Goal: Transaction & Acquisition: Purchase product/service

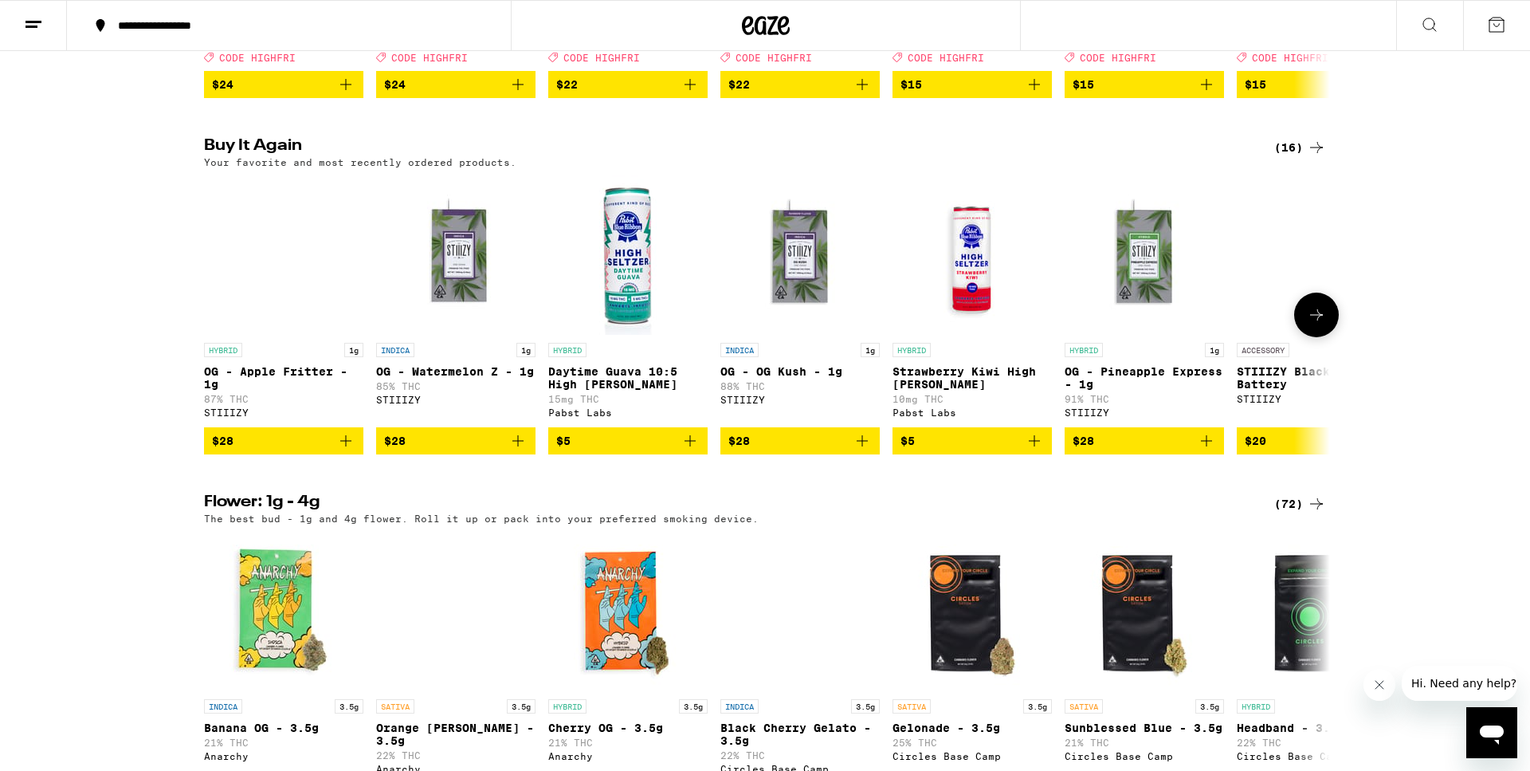
scroll to position [1209, 0]
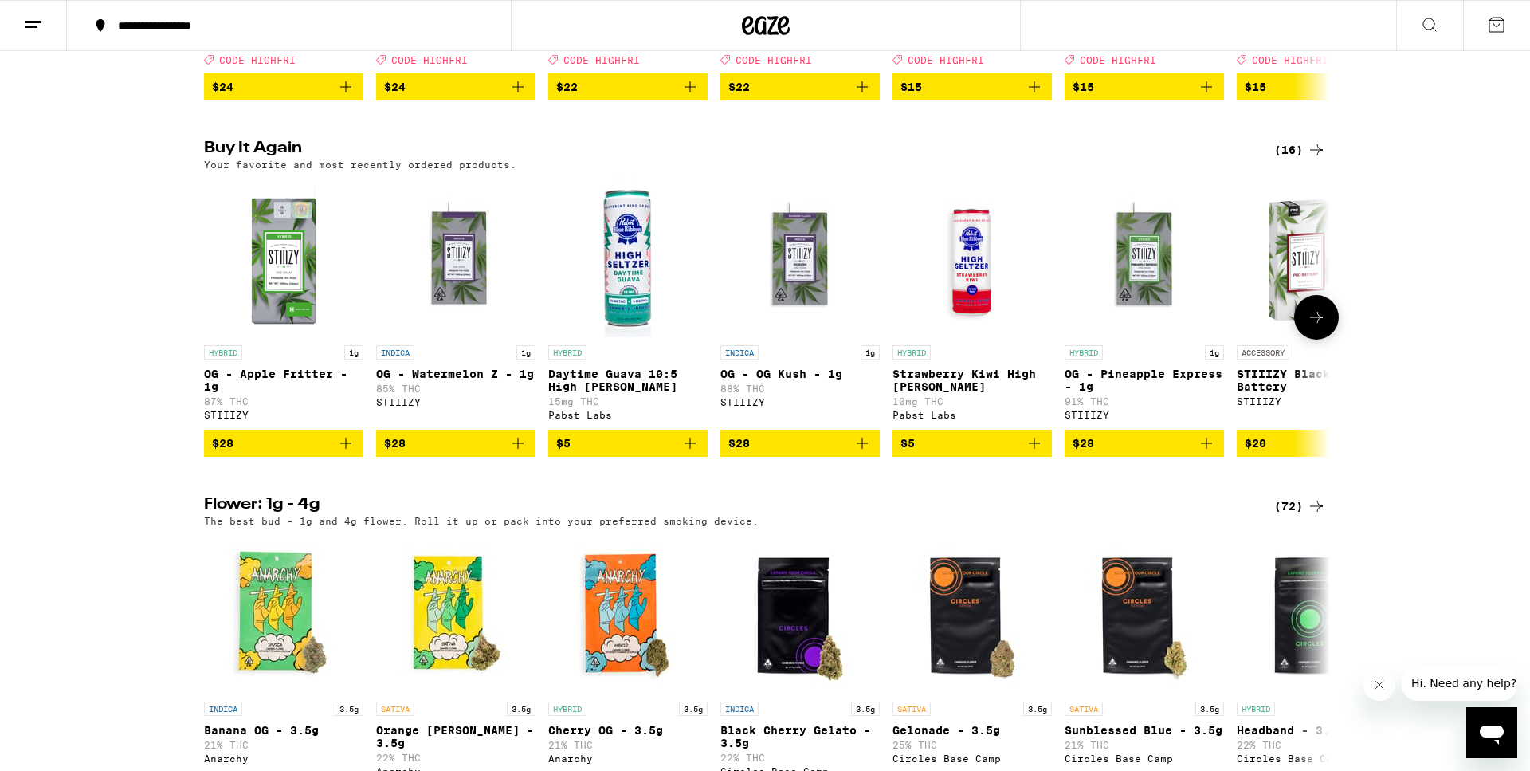
click at [527, 453] on icon "Add to bag" at bounding box center [518, 443] width 19 height 19
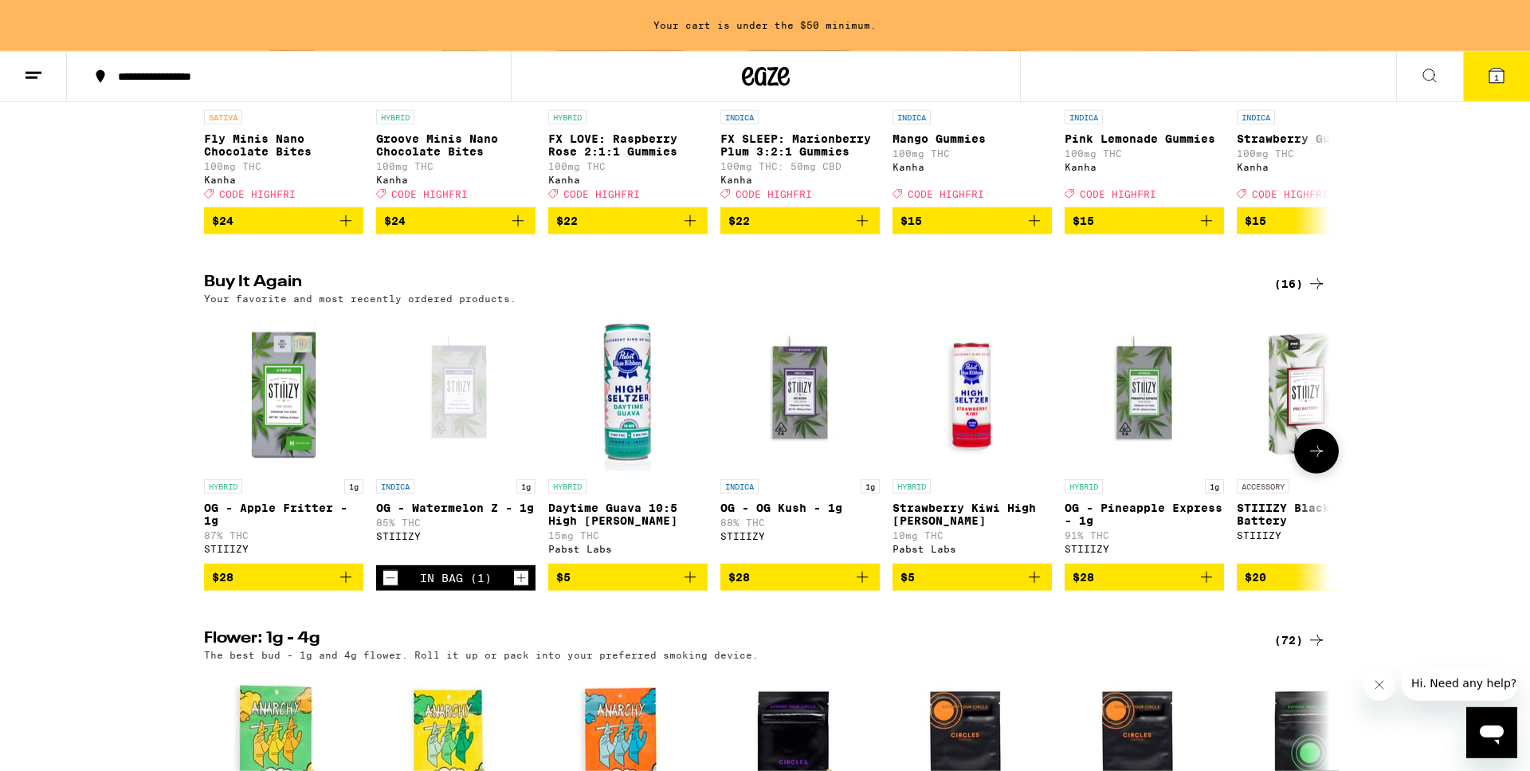
scroll to position [1125, 0]
click at [524, 588] on icon "Increment" at bounding box center [521, 578] width 14 height 19
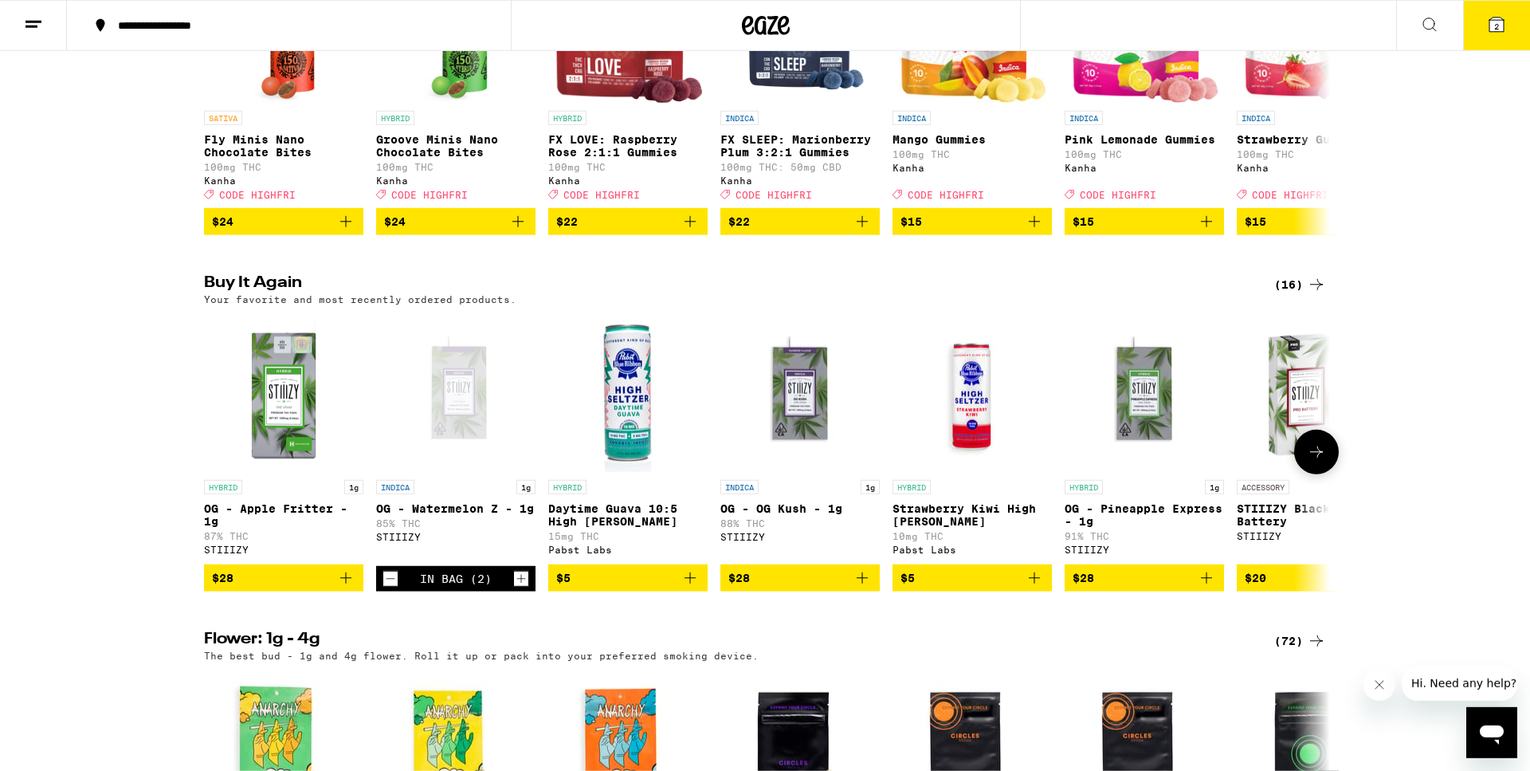
click at [693, 587] on icon "Add to bag" at bounding box center [690, 577] width 19 height 19
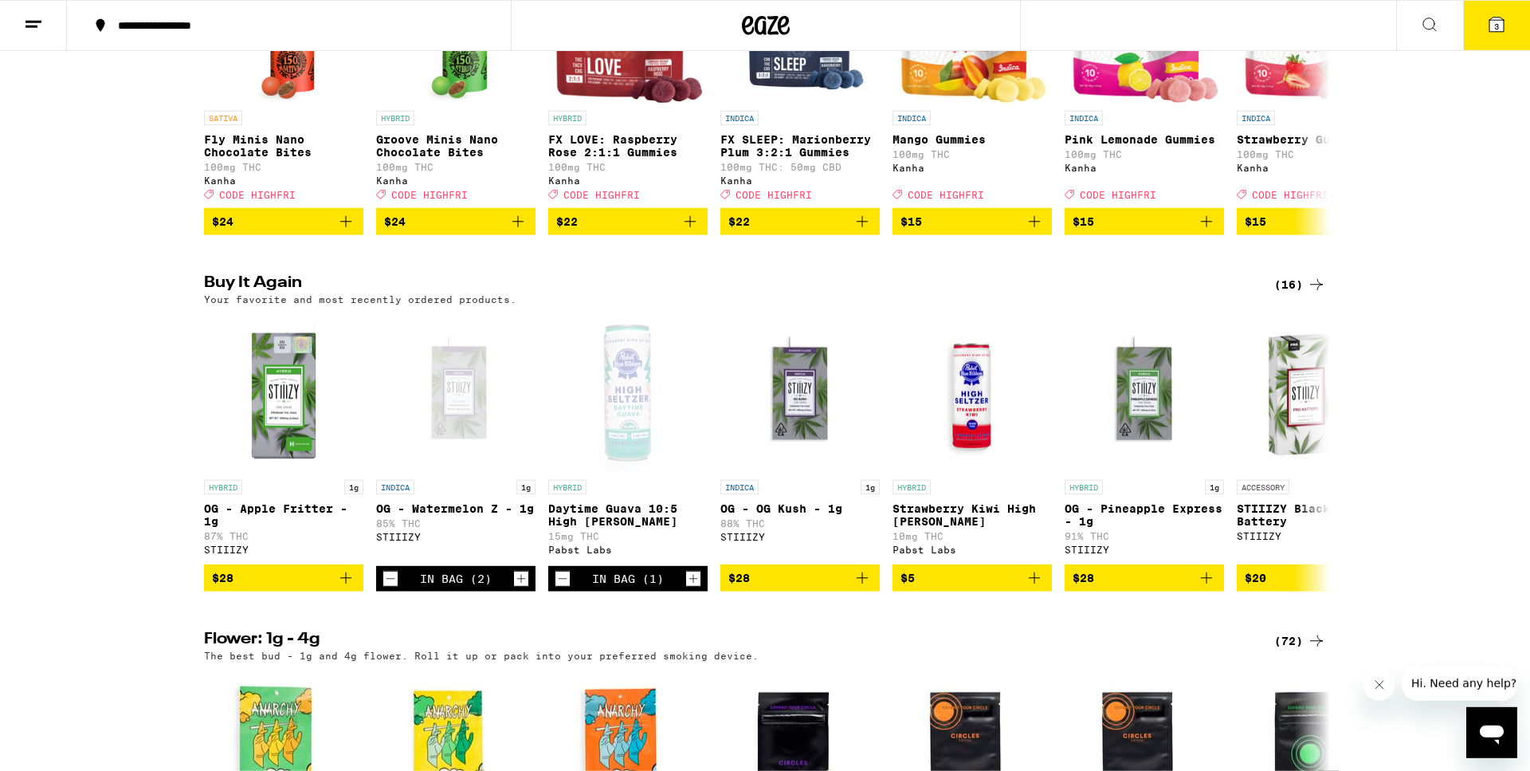
click at [1498, 12] on button "3" at bounding box center [1496, 25] width 67 height 49
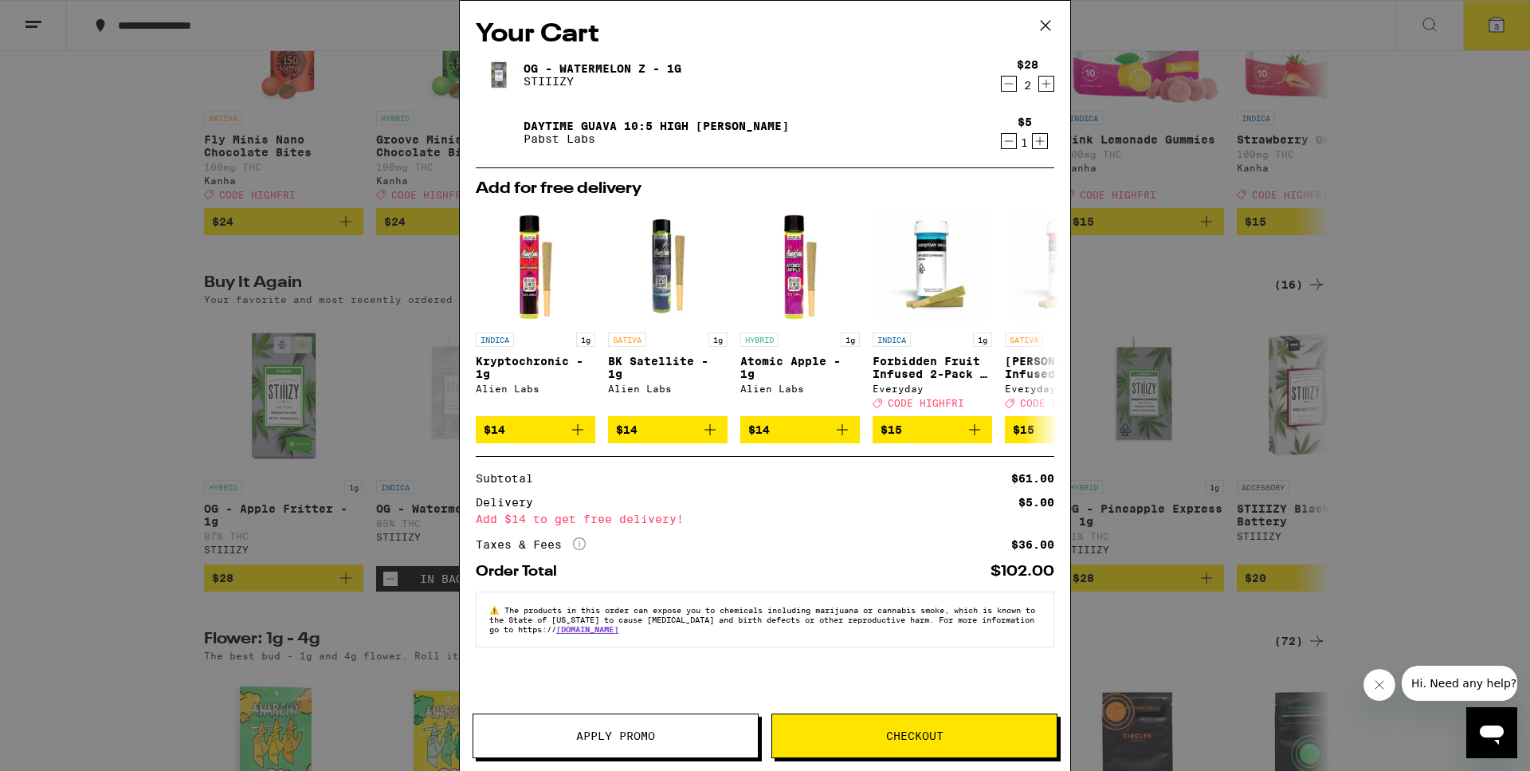
click at [875, 743] on button "Checkout" at bounding box center [915, 735] width 286 height 45
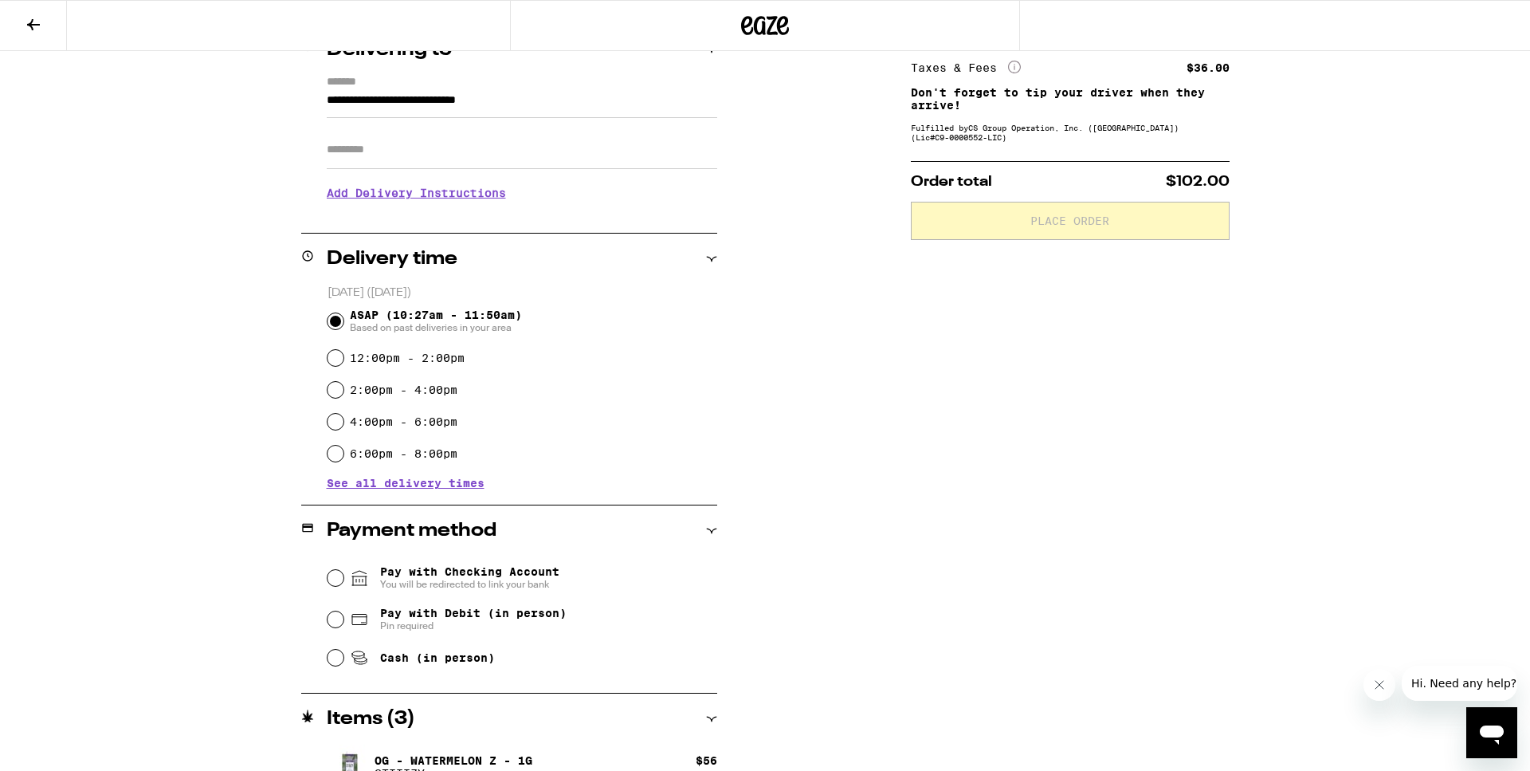
scroll to position [302, 0]
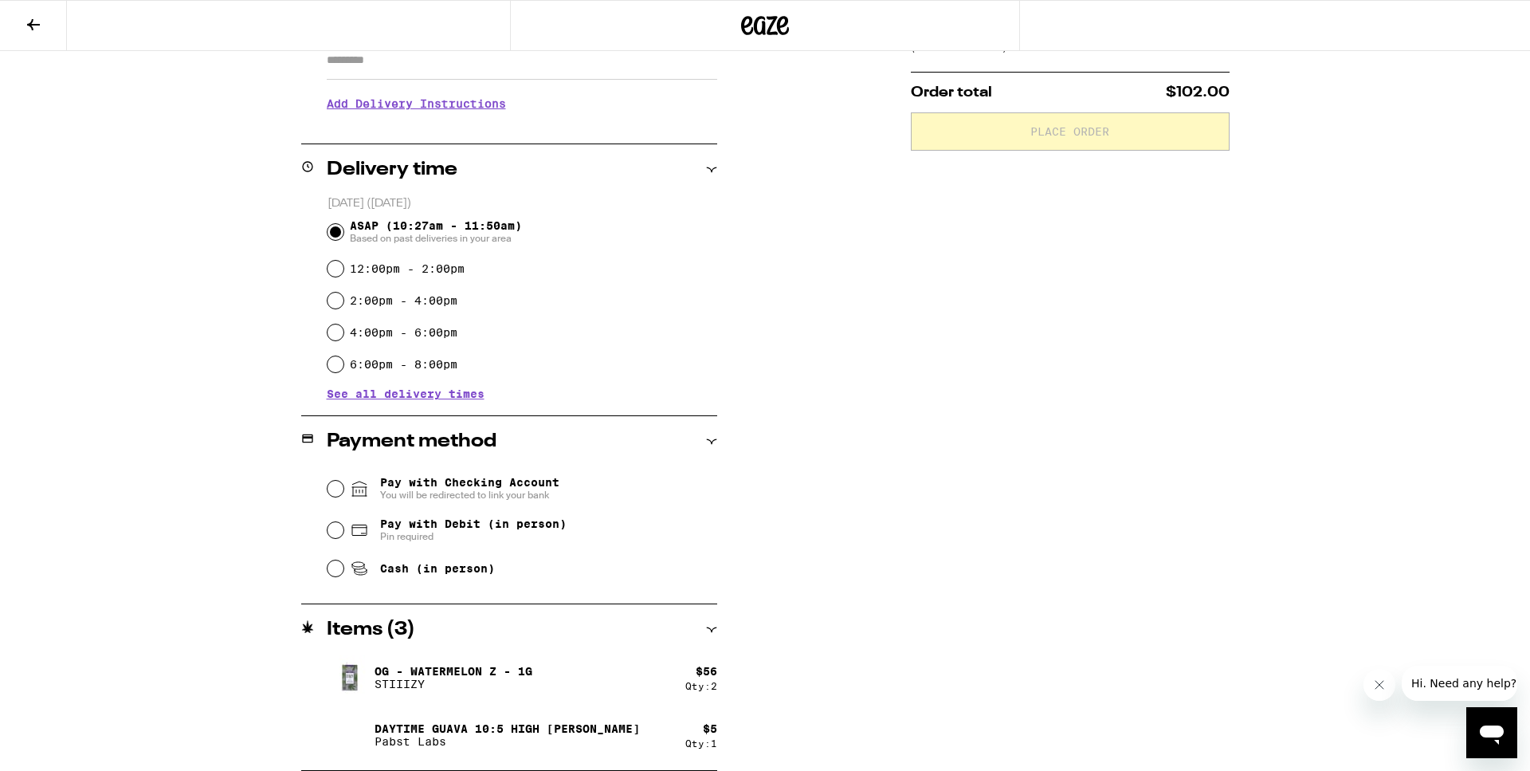
click at [446, 524] on span "Pay with Debit (in person)" at bounding box center [473, 523] width 187 height 13
click at [344, 524] on input "Pay with Debit (in person) Pin required" at bounding box center [336, 530] width 16 height 16
radio input "true"
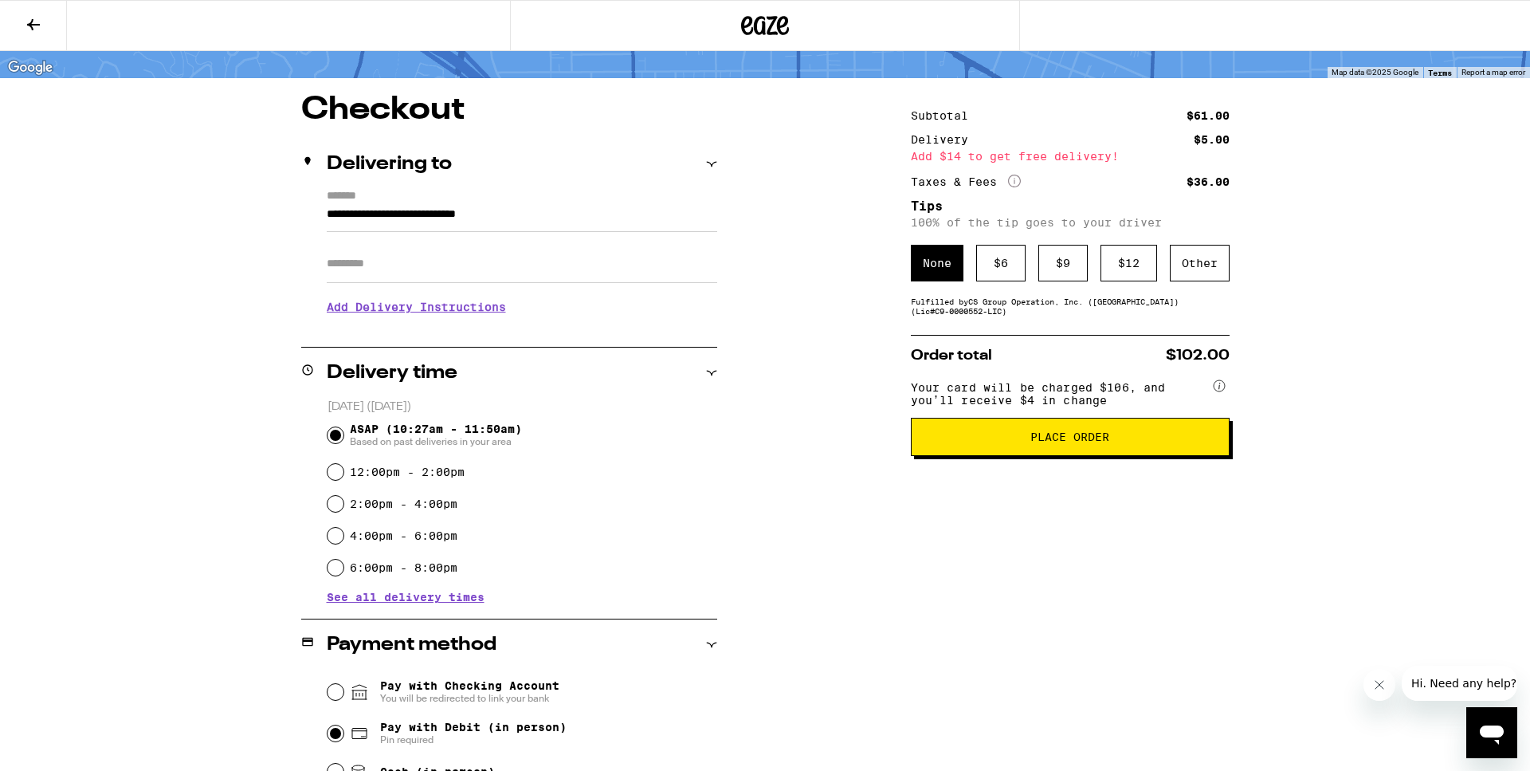
scroll to position [97, 0]
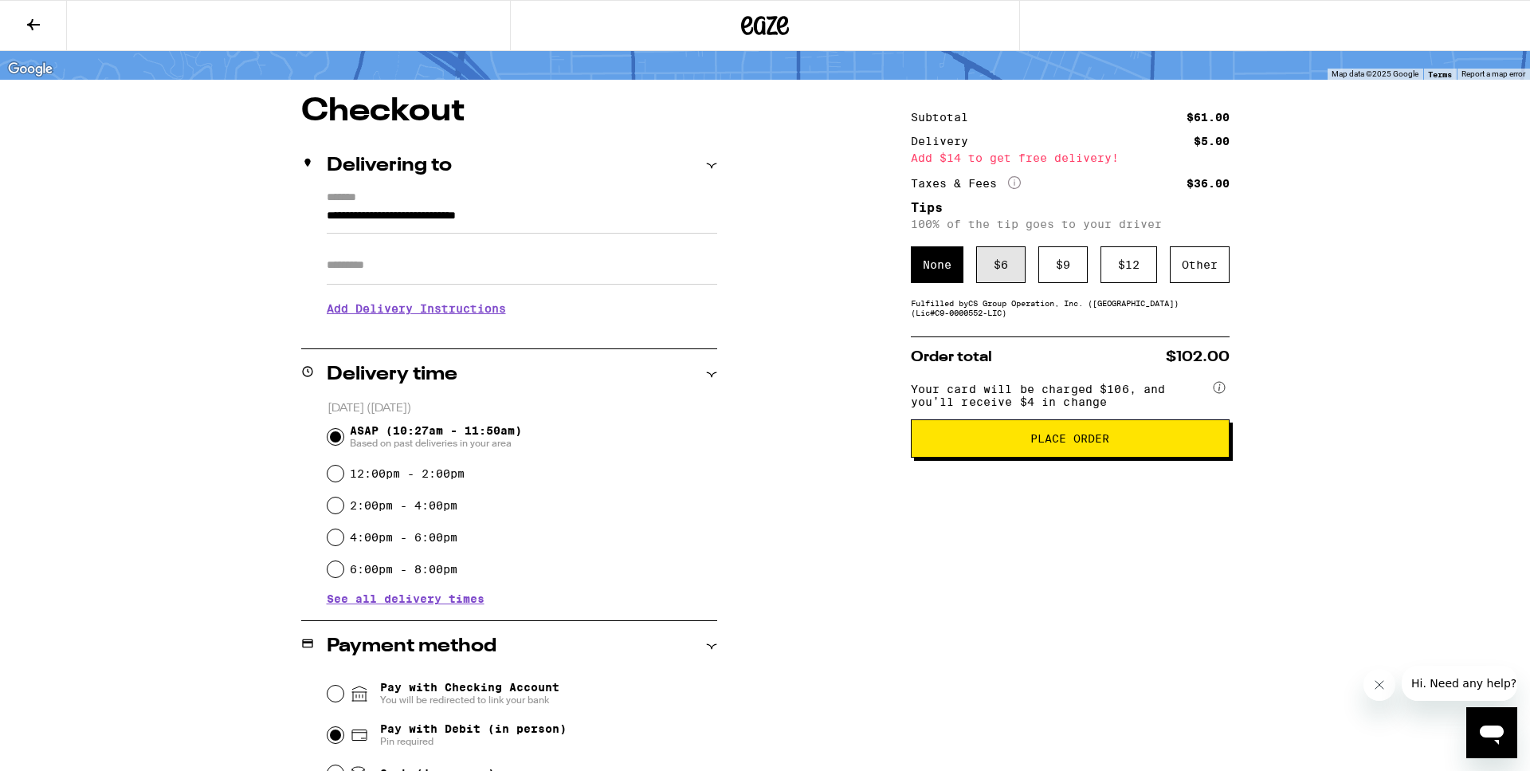
click at [1007, 268] on div "$ 6" at bounding box center [1000, 264] width 49 height 37
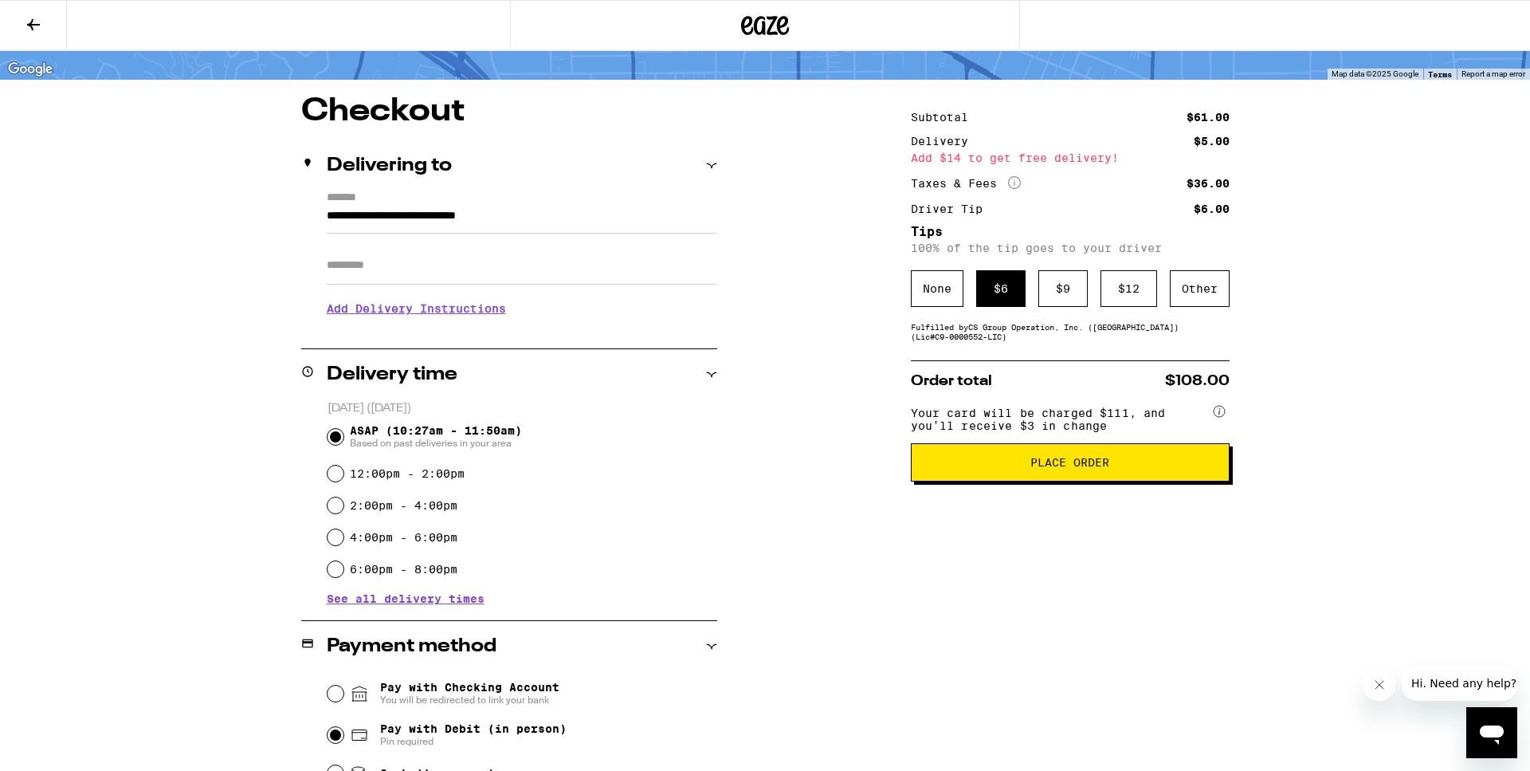
click at [1043, 481] on button "Place Order" at bounding box center [1070, 462] width 319 height 38
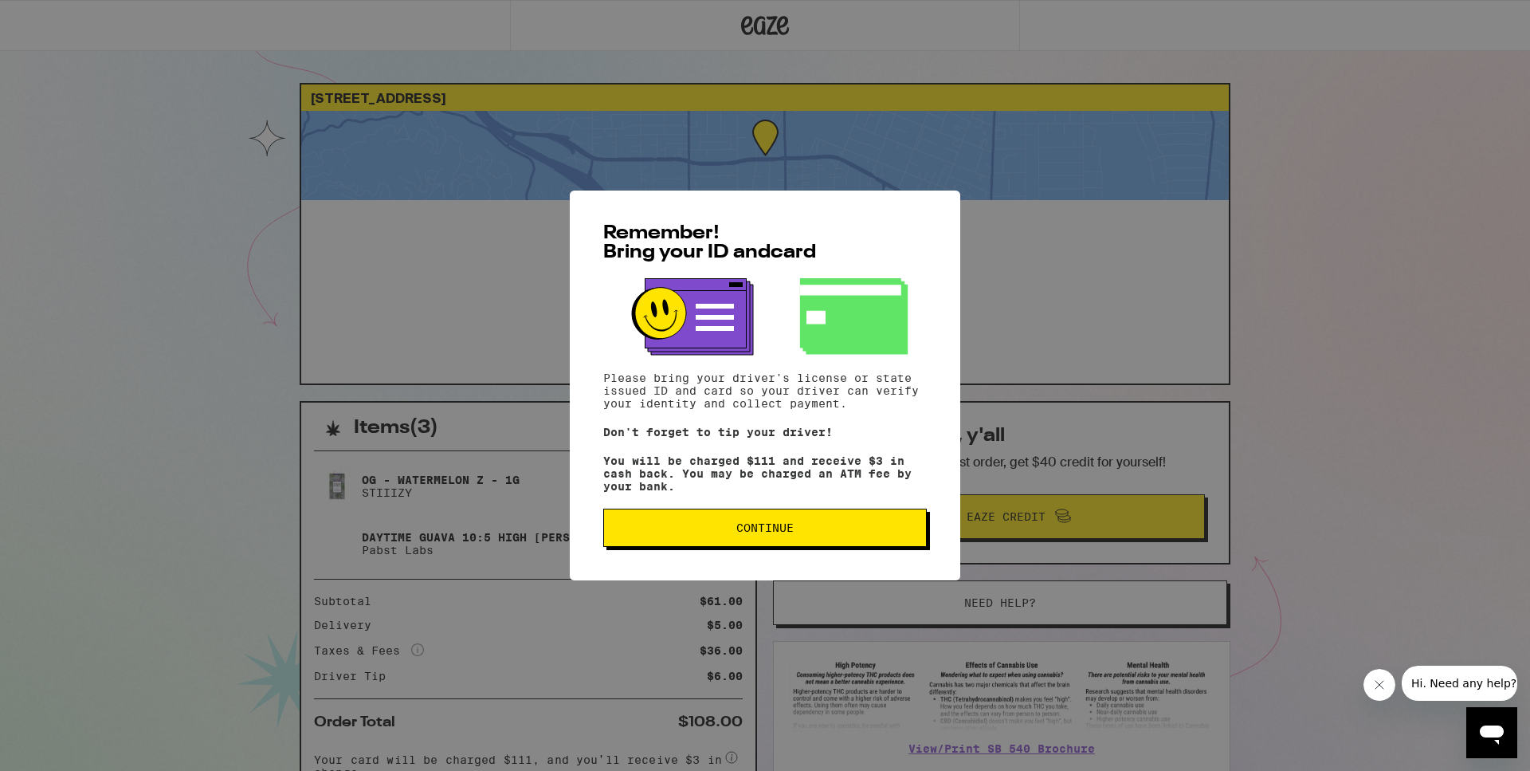
click at [764, 530] on span "Continue" at bounding box center [764, 527] width 57 height 11
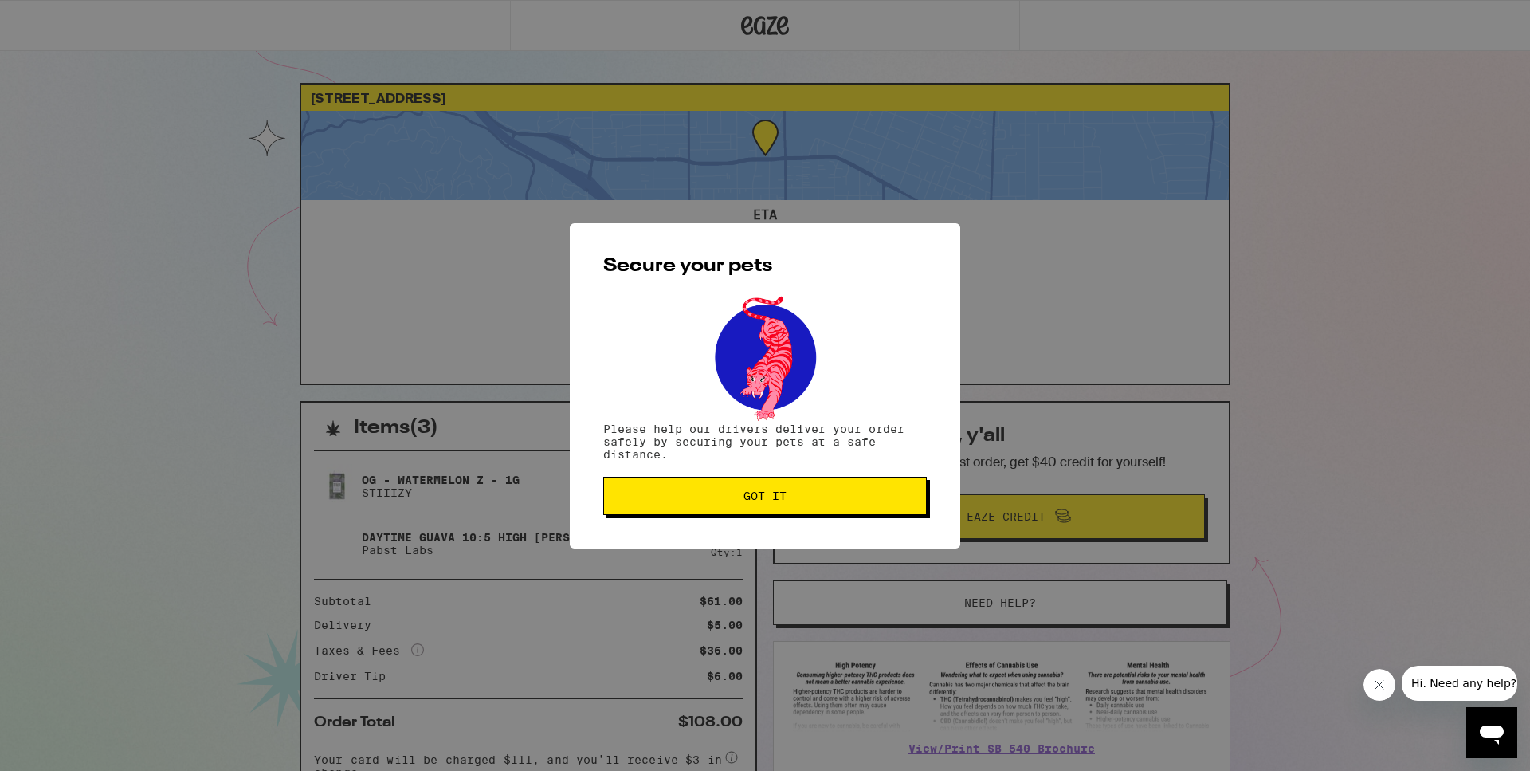
click at [774, 501] on span "Got it" at bounding box center [765, 495] width 43 height 11
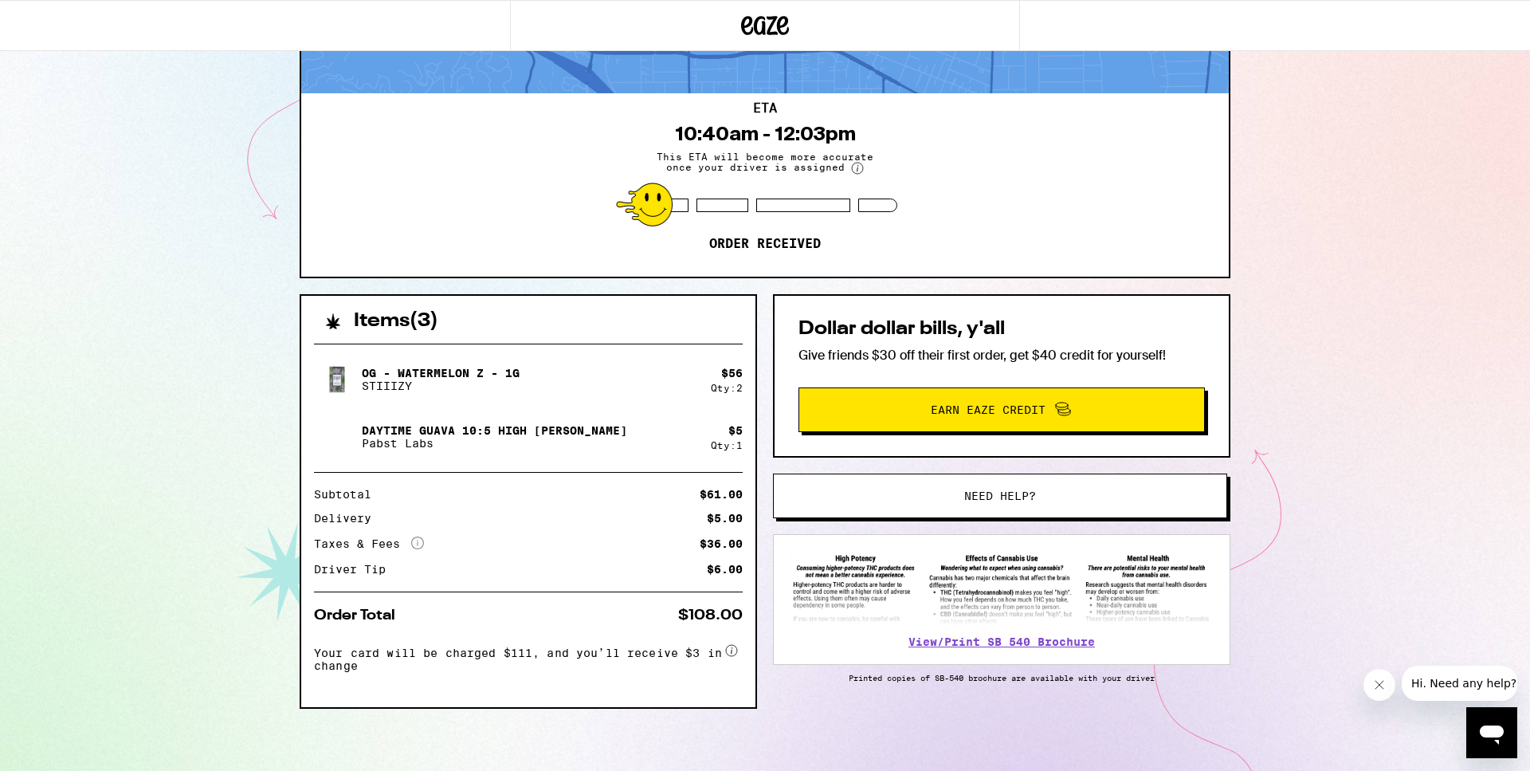
scroll to position [116, 0]
